Goal: Task Accomplishment & Management: Use online tool/utility

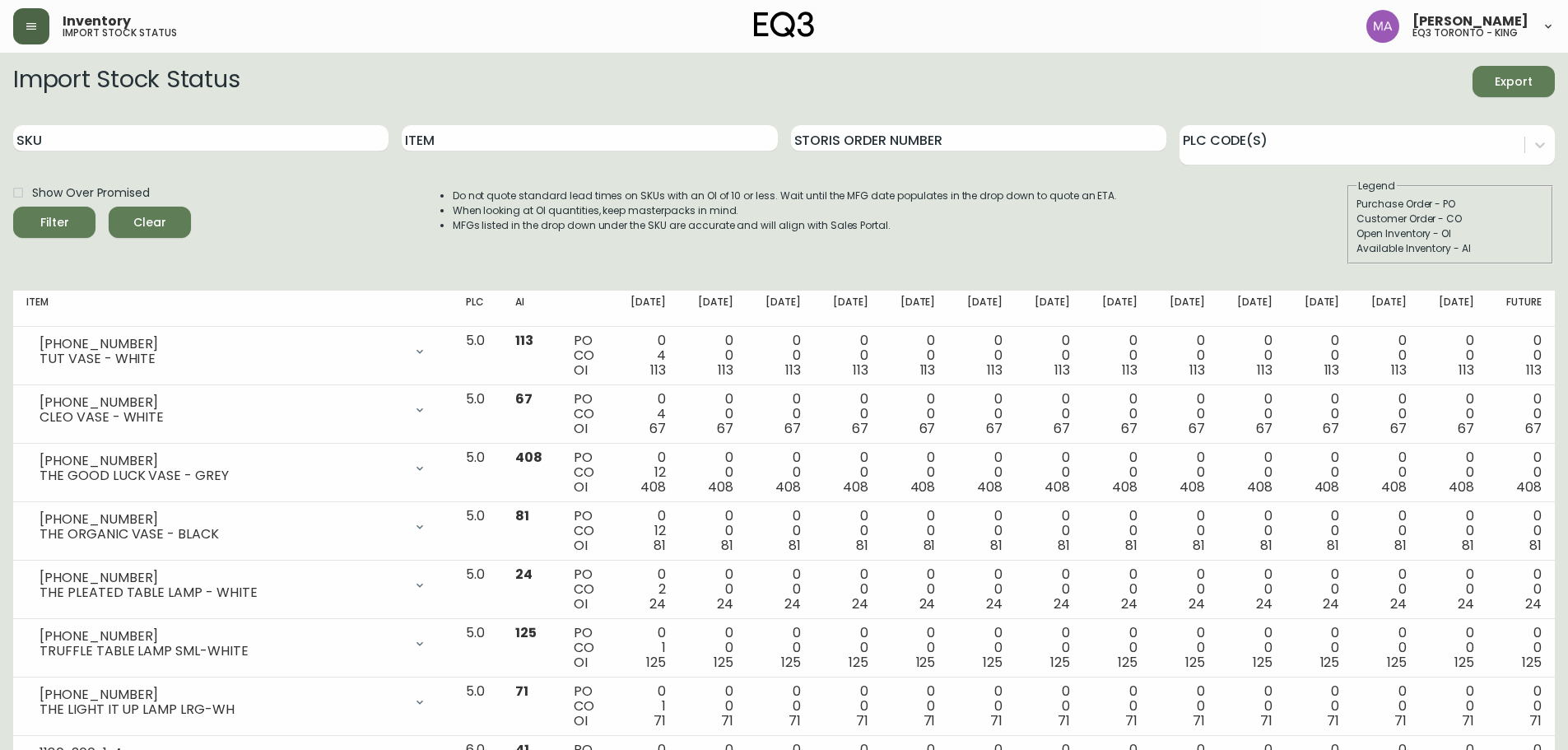
click at [35, 30] on icon "button" at bounding box center [31, 26] width 10 height 7
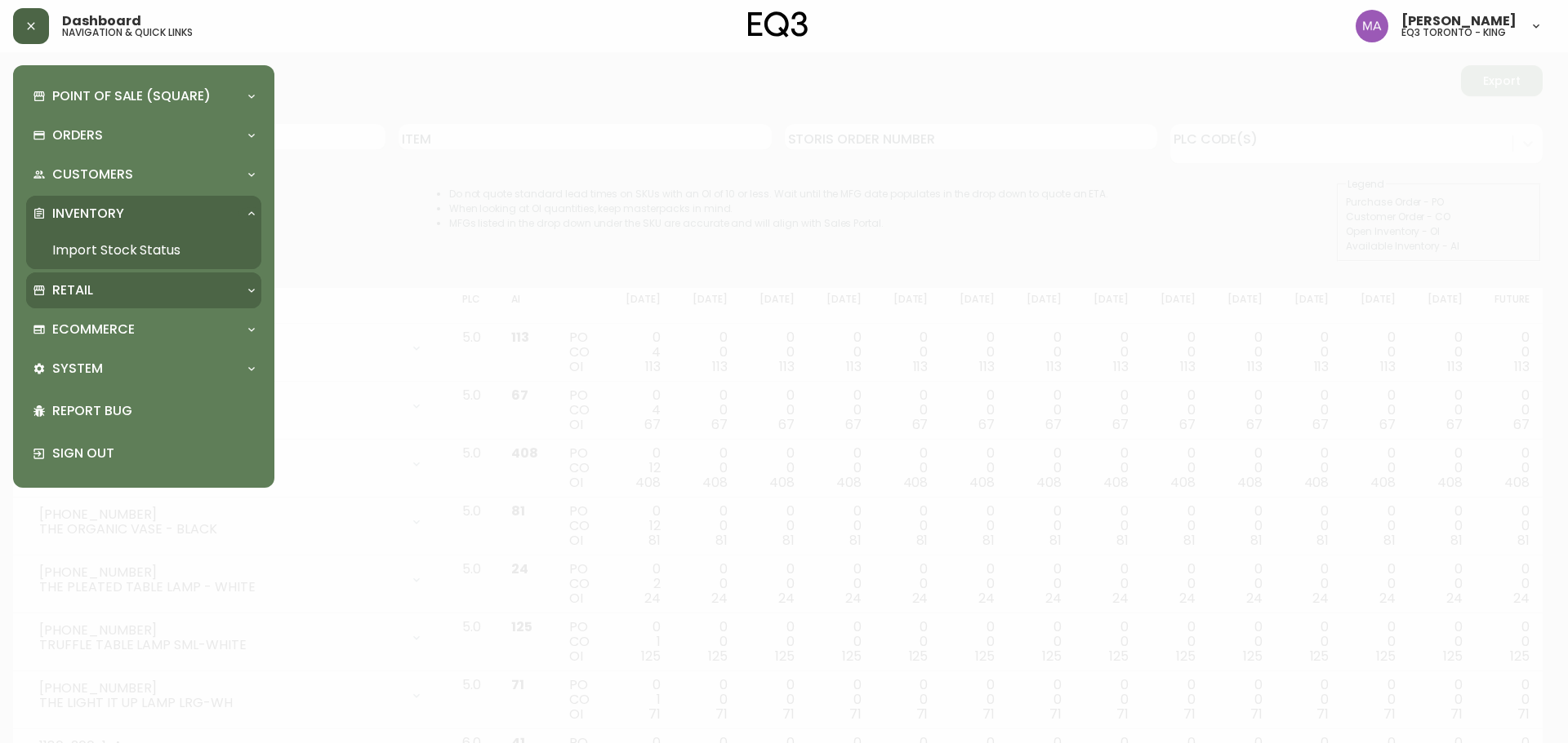
click at [77, 282] on p "Retail" at bounding box center [73, 290] width 41 height 18
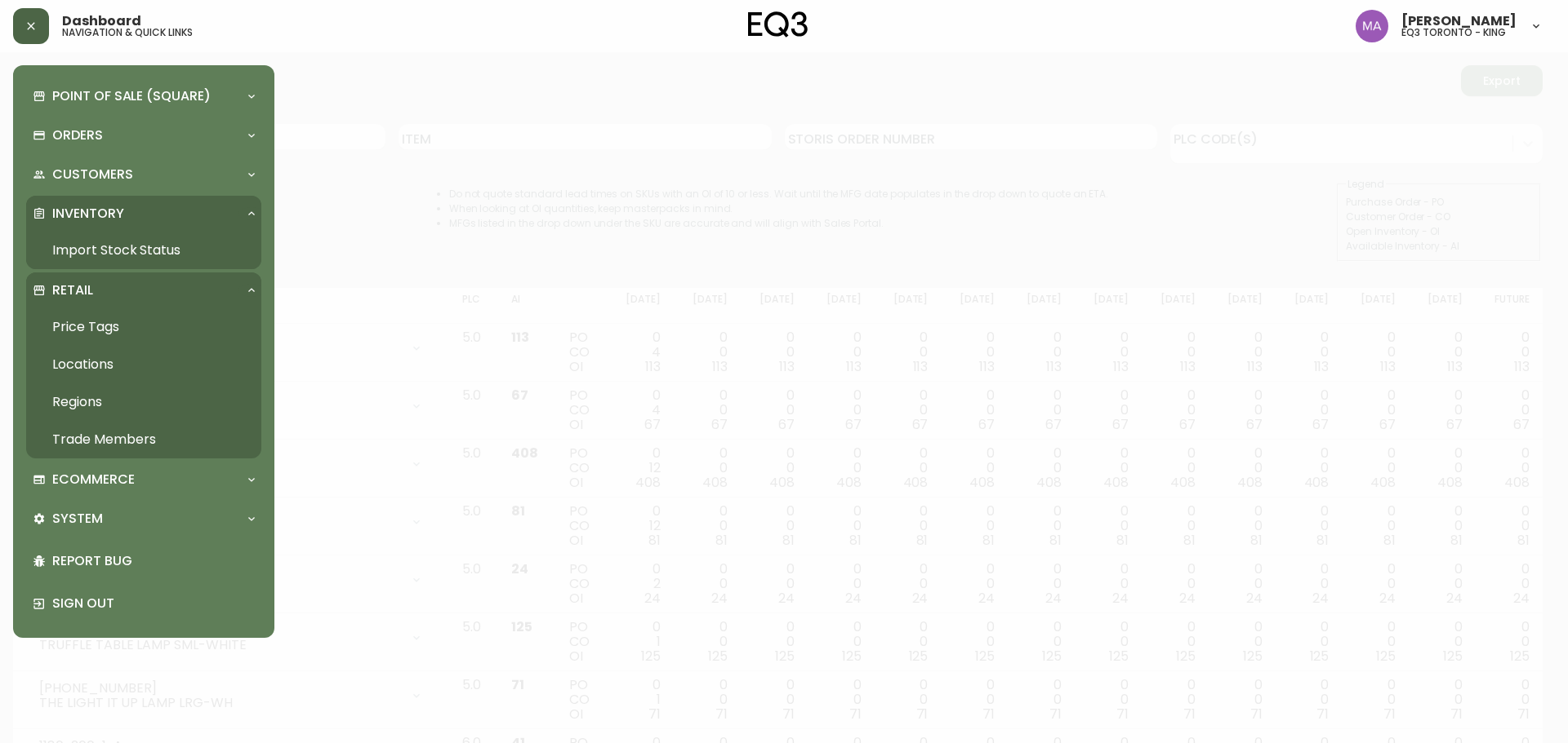
click at [99, 325] on link "Price Tags" at bounding box center [144, 327] width 235 height 37
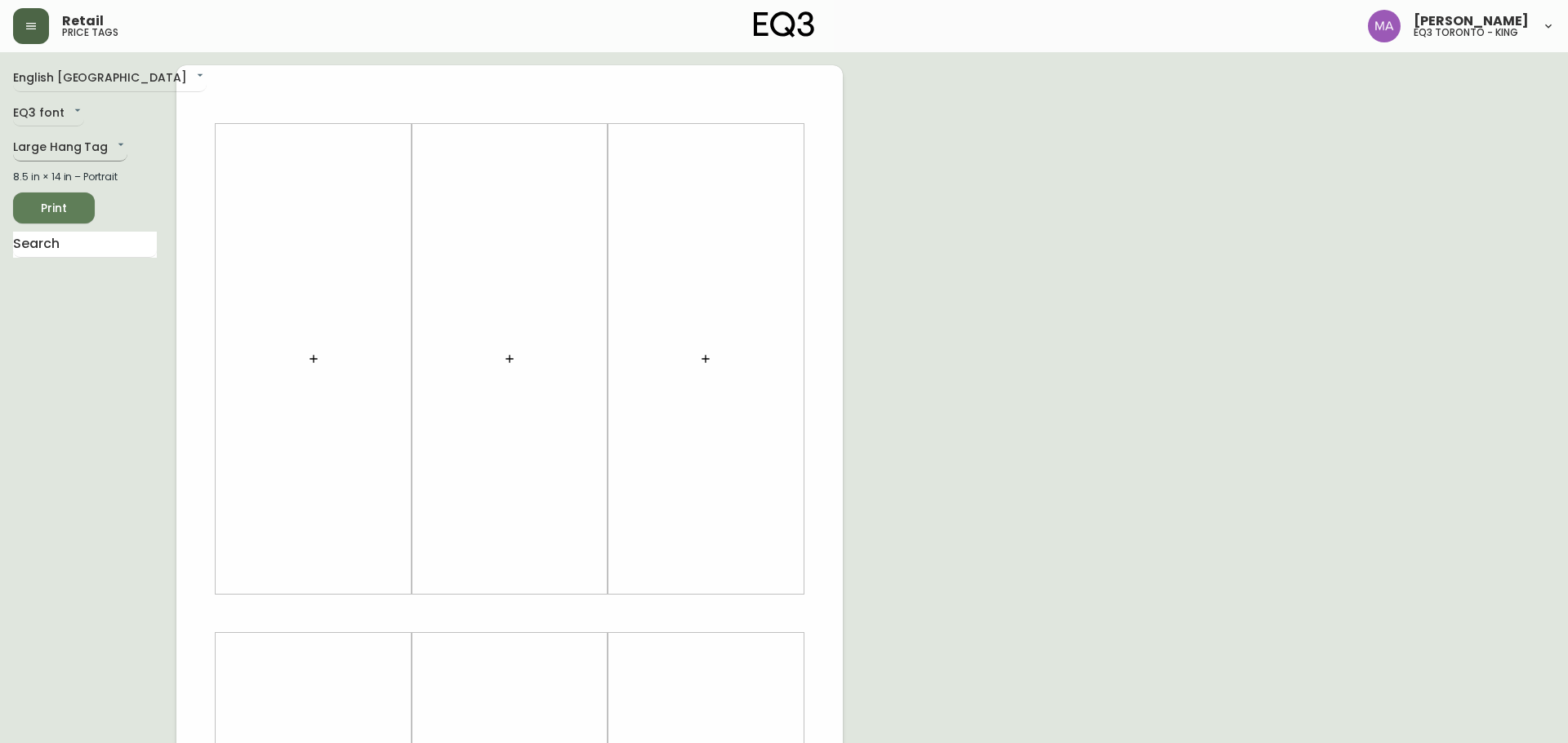
click at [112, 150] on body "Retail price tags [PERSON_NAME] eq3 [GEOGRAPHIC_DATA] - king English Canada en_…" at bounding box center [784, 581] width 1568 height 1162
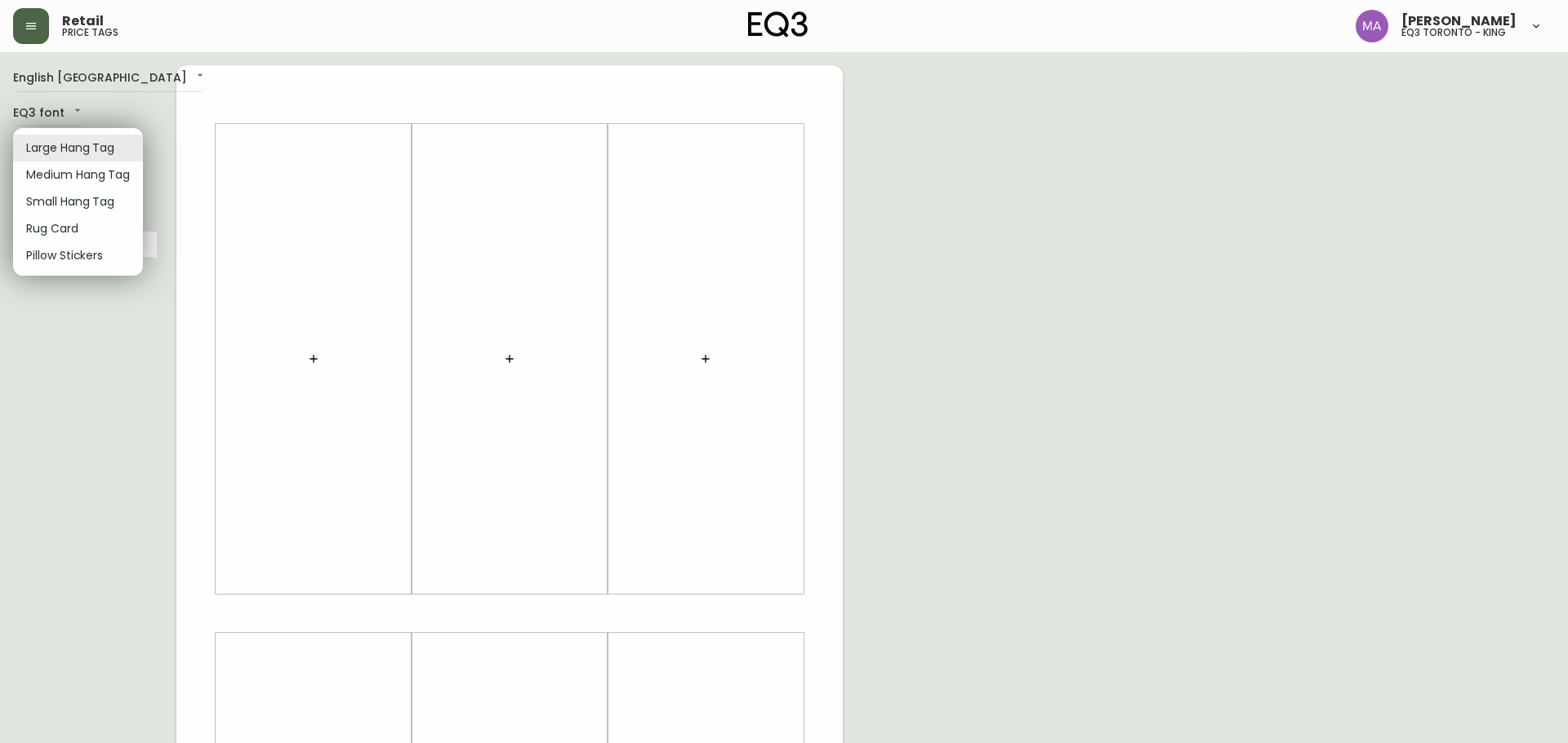
click at [86, 258] on li "Pillow Stickers" at bounding box center [77, 255] width 130 height 27
type input "pillows"
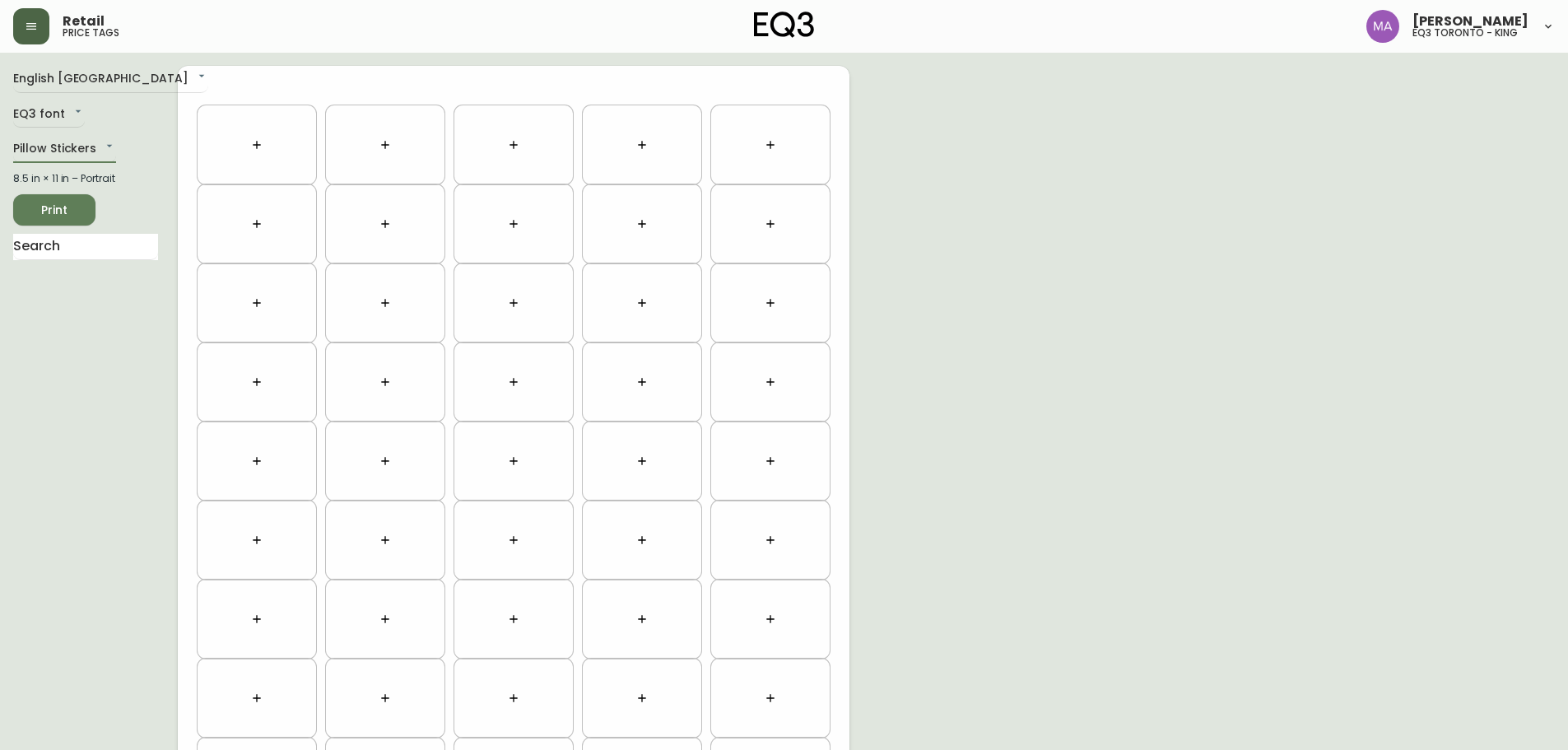
click at [258, 150] on icon "button" at bounding box center [257, 145] width 13 height 13
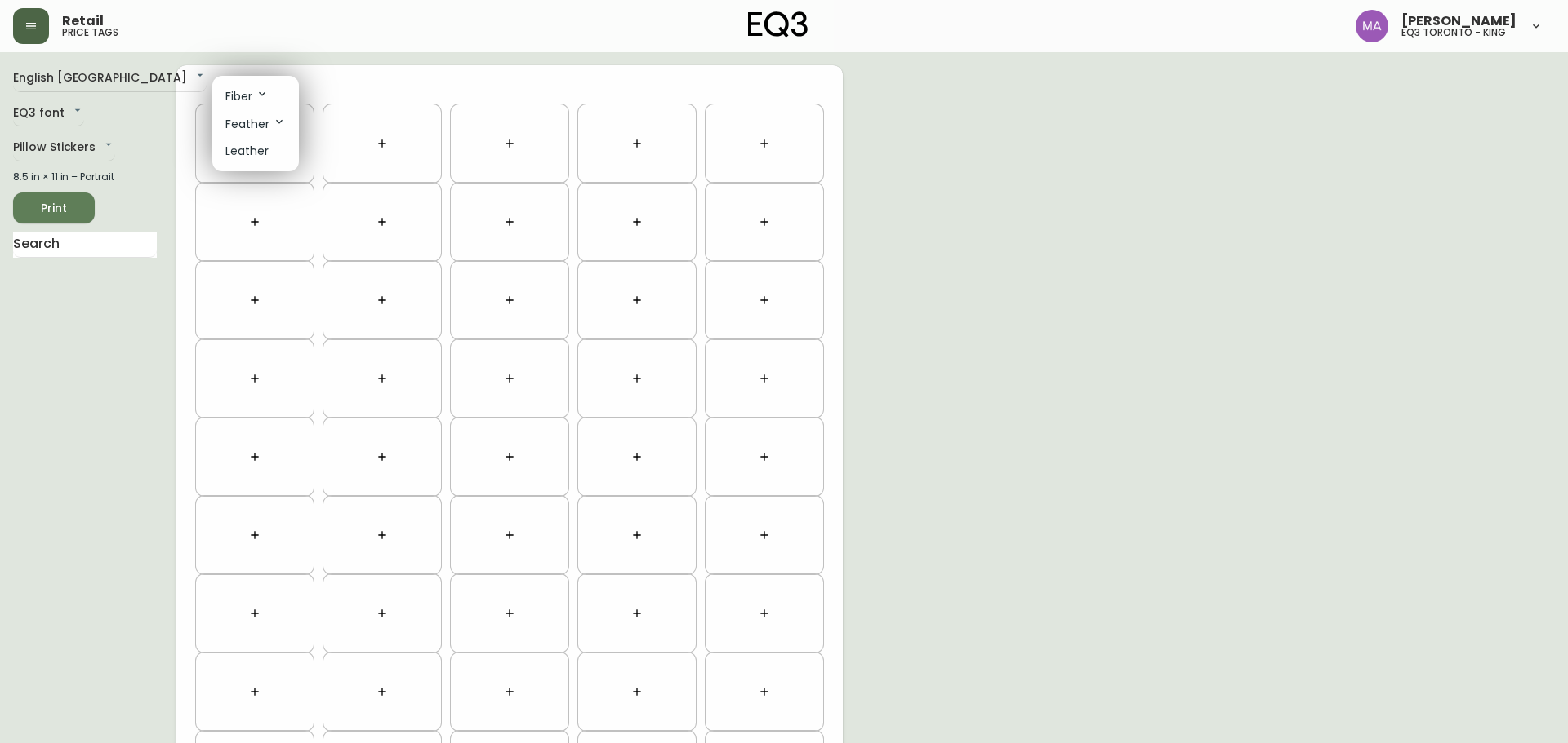
click at [262, 132] on p "Feather" at bounding box center [256, 123] width 61 height 18
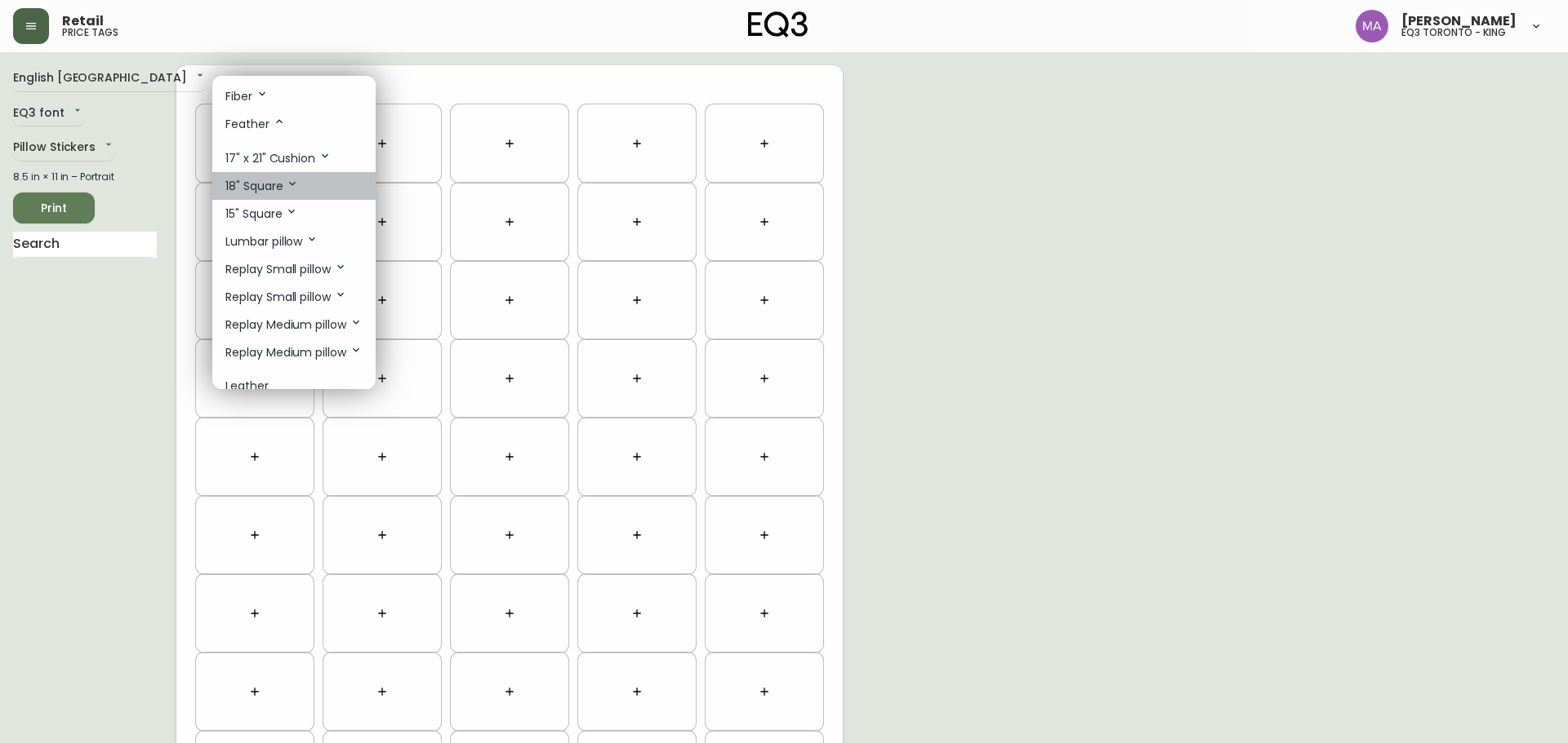
click at [275, 183] on p "18" Square" at bounding box center [262, 186] width 74 height 18
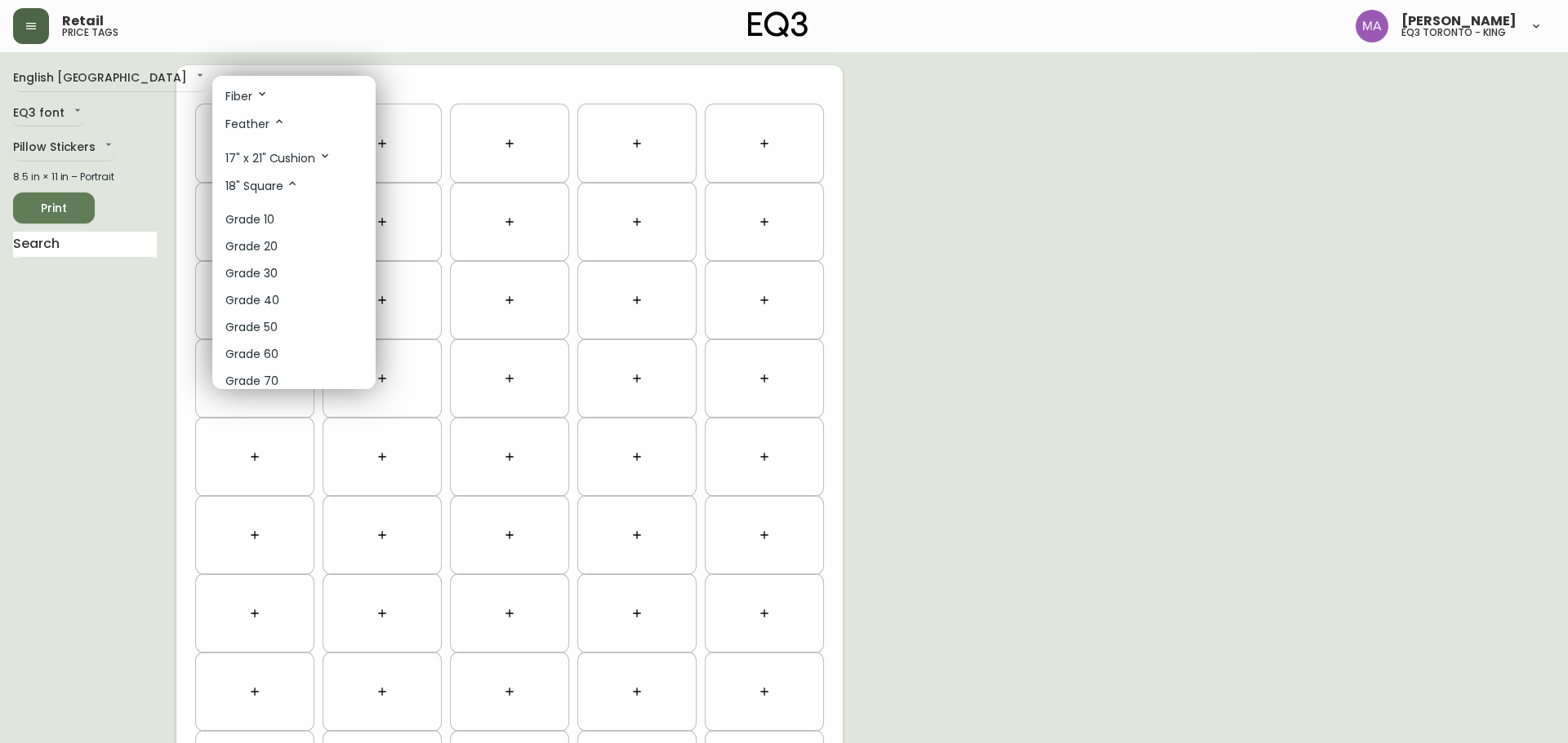
click at [280, 378] on li "Grade 70" at bounding box center [294, 381] width 163 height 27
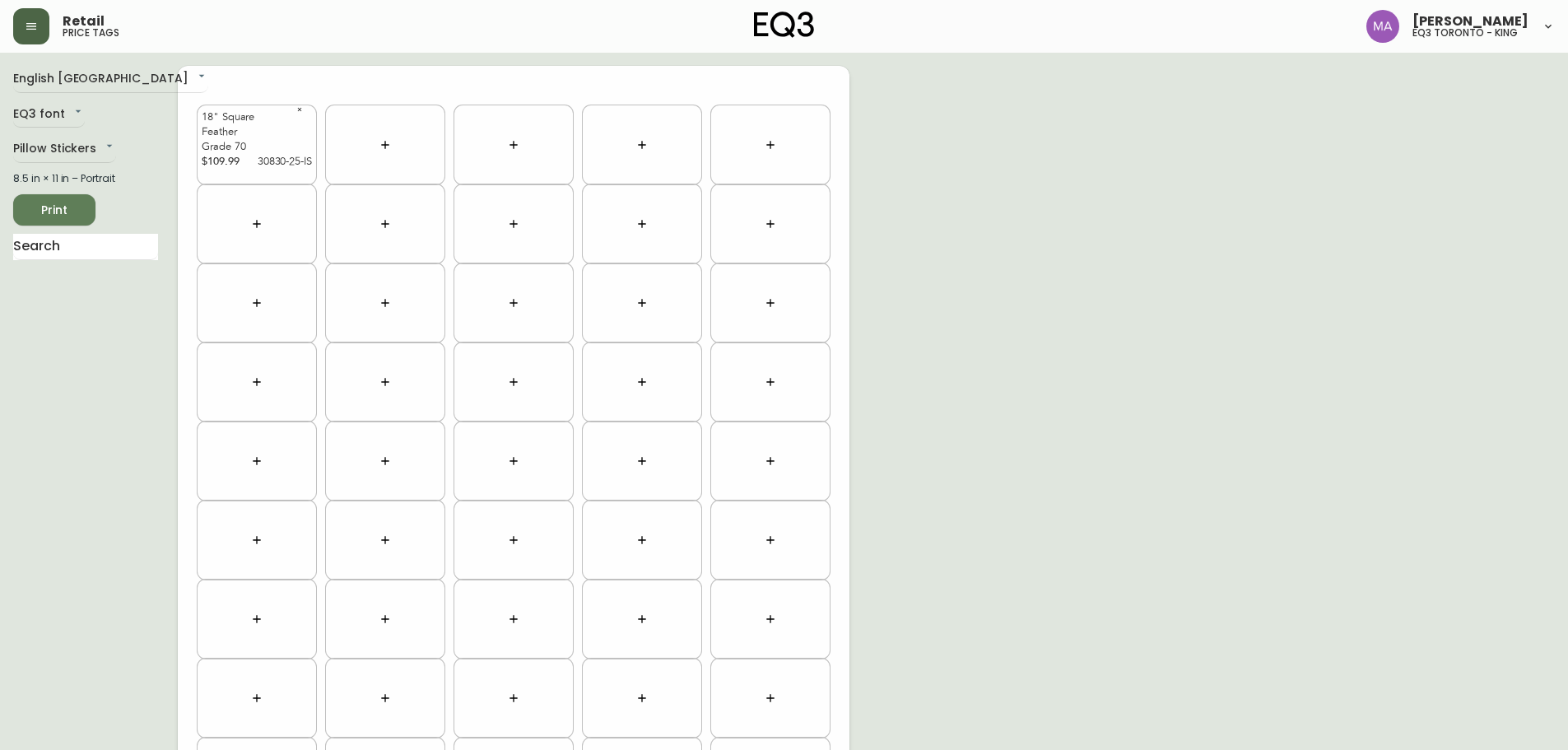
click at [386, 145] on icon "button" at bounding box center [385, 145] width 8 height 8
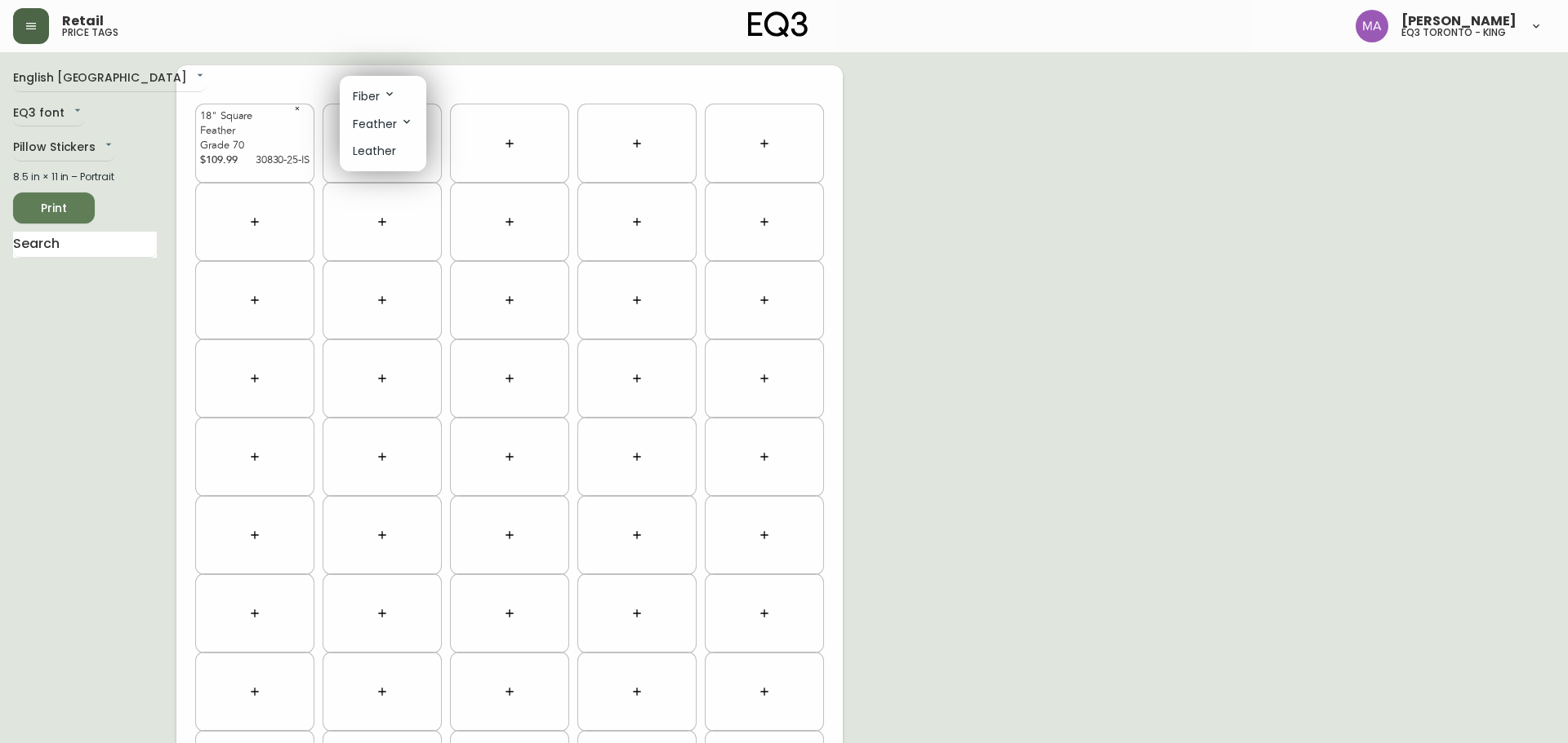
click at [387, 125] on p "Feather" at bounding box center [382, 123] width 61 height 18
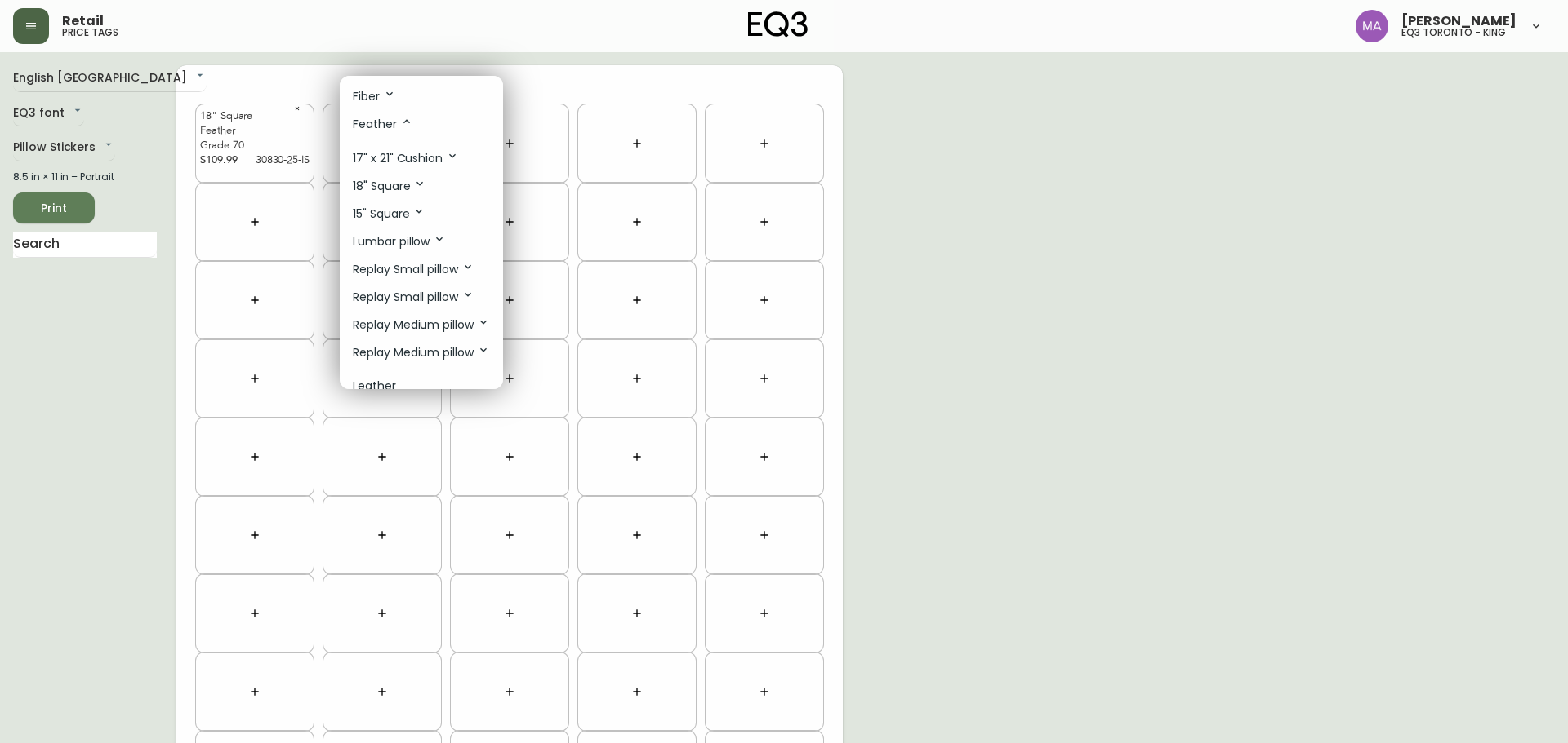
click at [398, 180] on p "18" Square" at bounding box center [389, 186] width 74 height 18
click at [407, 375] on li "Grade 70" at bounding box center [421, 381] width 163 height 27
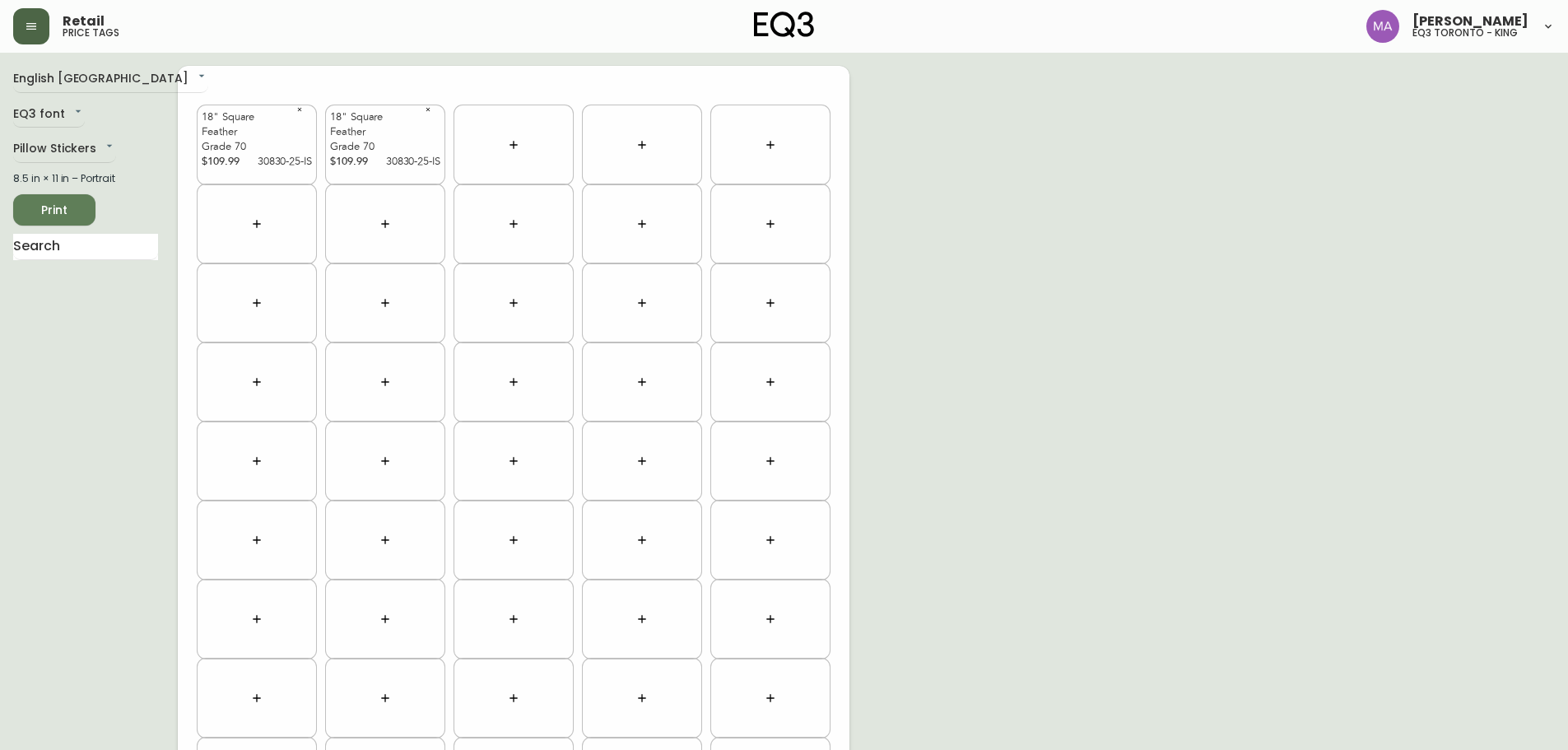
click at [84, 208] on button "Print" at bounding box center [55, 210] width 83 height 31
click at [46, 25] on button "button" at bounding box center [31, 26] width 37 height 37
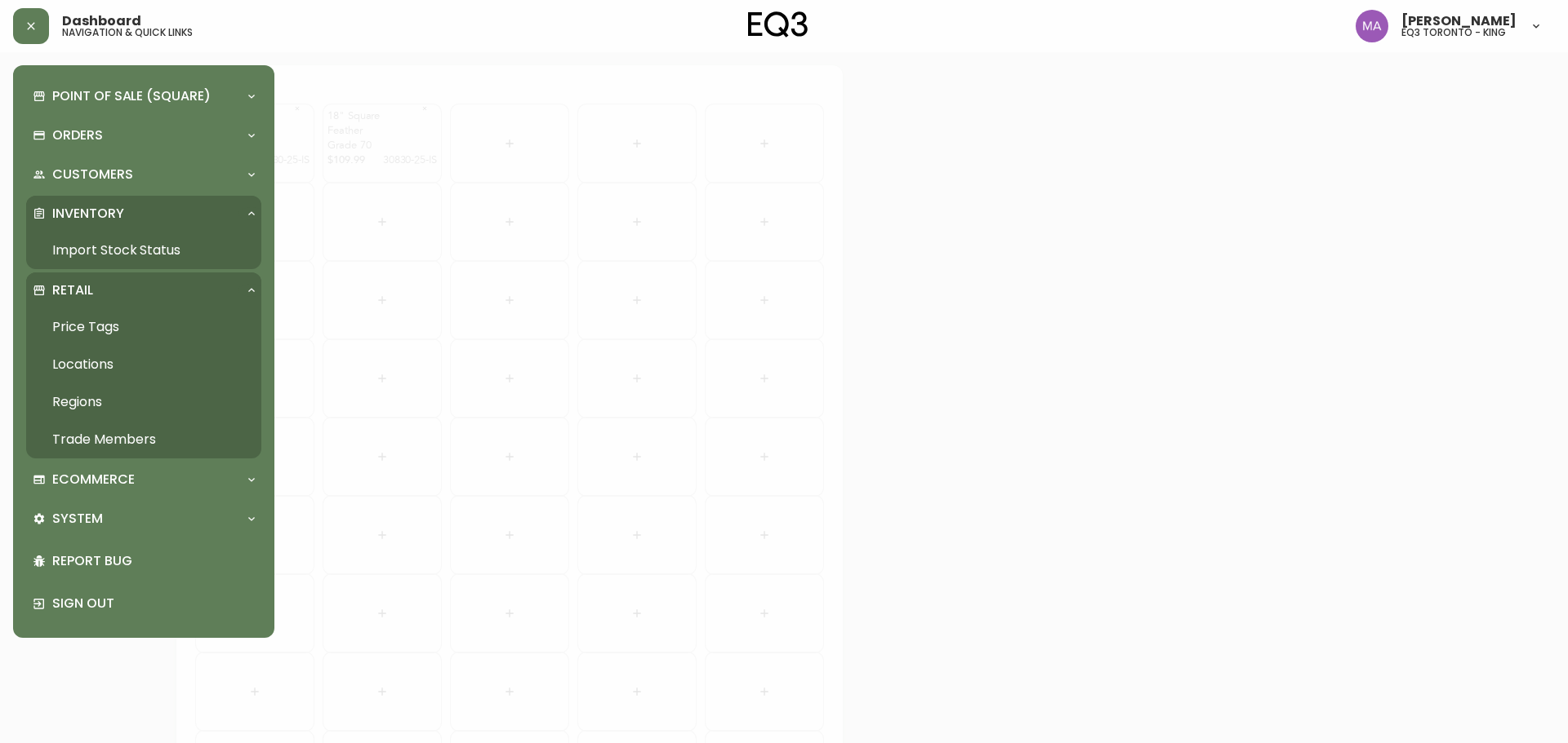
click at [141, 251] on link "Import Stock Status" at bounding box center [144, 251] width 235 height 37
